Goal: Find specific page/section: Find specific page/section

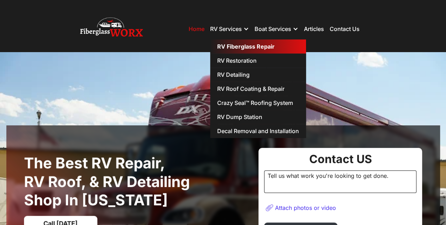
click at [233, 49] on link "RV Fiberglass Repair" at bounding box center [258, 46] width 96 height 14
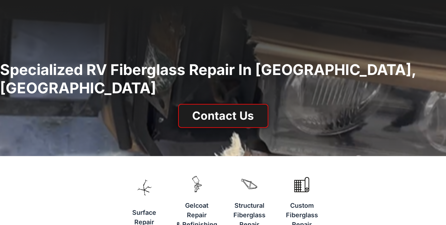
scroll to position [19, 0]
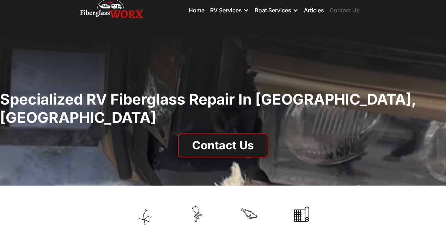
click at [340, 11] on link "Contact Us" at bounding box center [344, 10] width 30 height 7
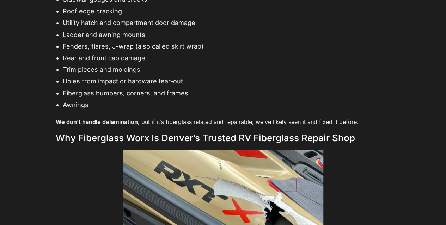
scroll to position [1214, 0]
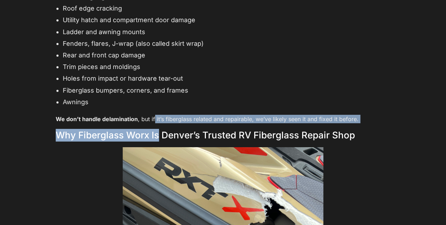
drag, startPoint x: 152, startPoint y: 112, endPoint x: 158, endPoint y: 118, distance: 8.7
click at [157, 118] on div "Professional Fiberglass Repair for RVs in Denver, CO Not all fiberglass repairs…" at bounding box center [223, 137] width 334 height 1047
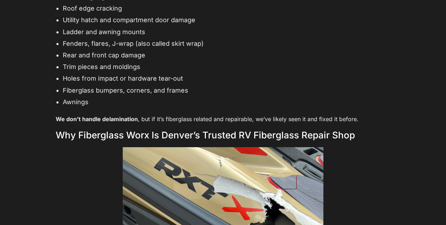
click at [158, 118] on div "Professional Fiberglass Repair for RVs in Denver, CO Not all fiberglass repairs…" at bounding box center [223, 137] width 334 height 1047
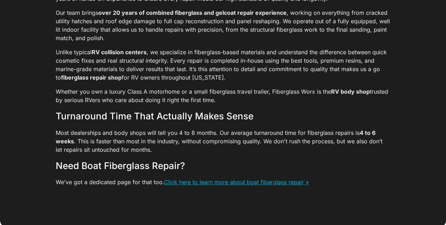
scroll to position [1656, 0]
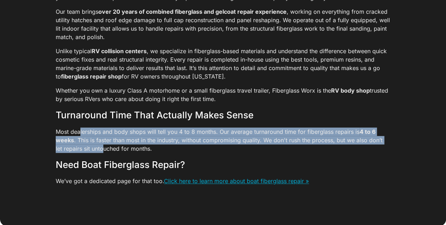
drag, startPoint x: 79, startPoint y: 127, endPoint x: 92, endPoint y: 138, distance: 18.0
click at [92, 138] on p "Most dealerships and body shops will tell you 4 to 8 months. Our average turnar…" at bounding box center [223, 140] width 334 height 25
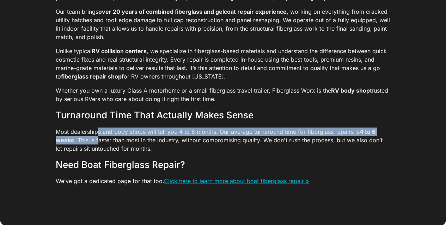
click at [96, 128] on p "Most dealerships and body shops will tell you 4 to 8 months. Our average turnar…" at bounding box center [223, 140] width 334 height 25
click at [96, 130] on p "Most dealerships and body shops will tell you 4 to 8 months. Our average turnar…" at bounding box center [223, 140] width 334 height 25
click at [96, 132] on p "Most dealerships and body shops will tell you 4 to 8 months. Our average turnar…" at bounding box center [223, 140] width 334 height 25
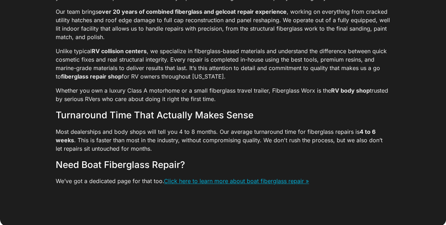
click at [106, 142] on p "Most dealerships and body shops will tell you 4 to 8 months. Our average turnar…" at bounding box center [223, 140] width 334 height 25
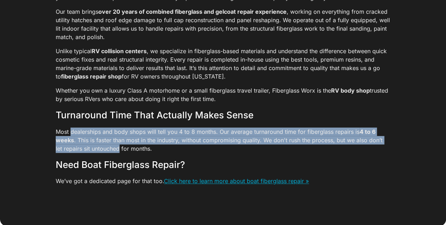
drag, startPoint x: 106, startPoint y: 142, endPoint x: 92, endPoint y: 127, distance: 21.2
click at [92, 128] on p "Most dealerships and body shops will tell you 4 to 8 months. Our average turnar…" at bounding box center [223, 140] width 334 height 25
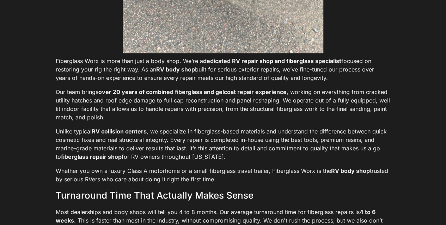
scroll to position [1574, 0]
